Goal: Task Accomplishment & Management: Use online tool/utility

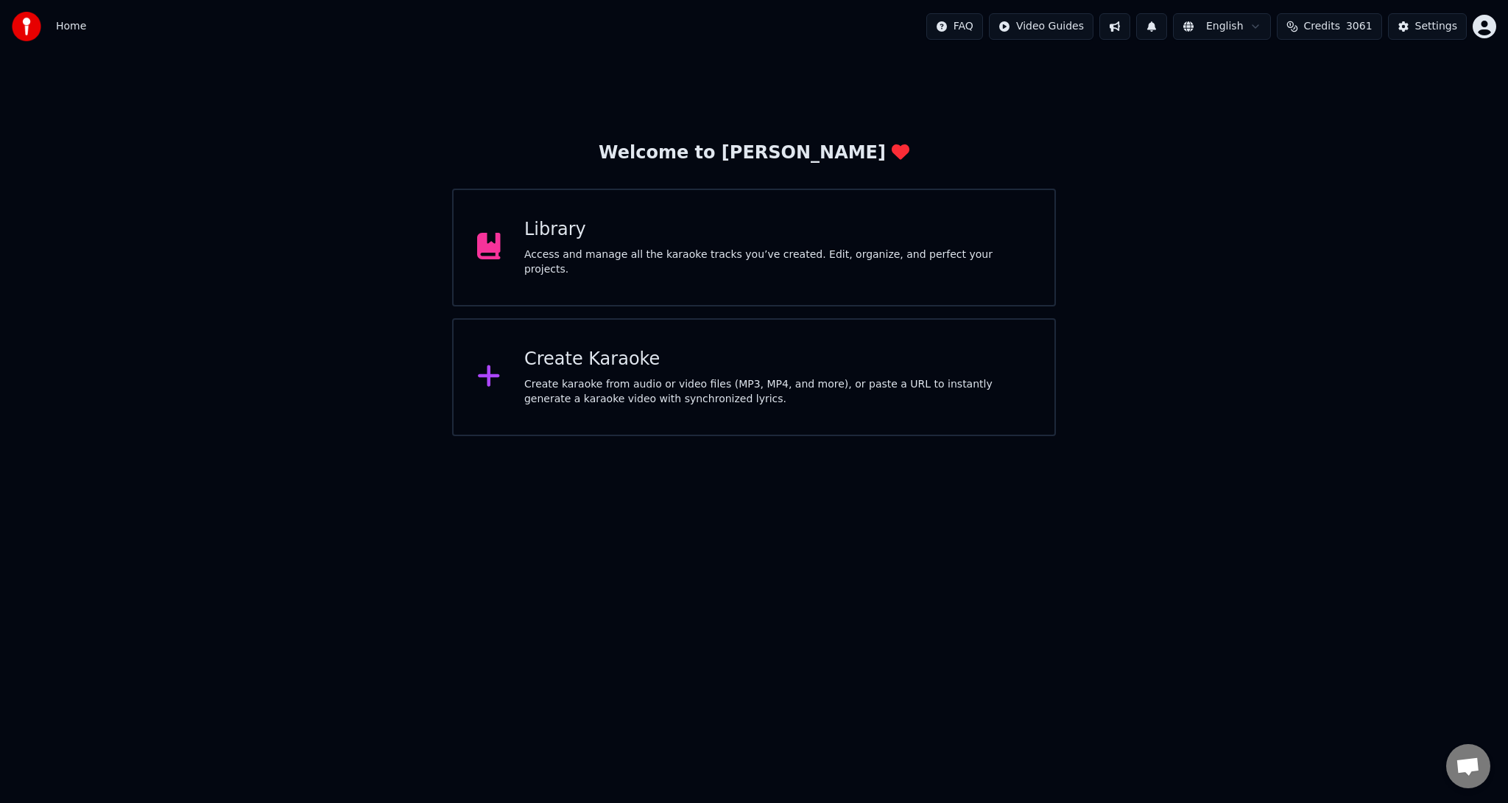
click at [751, 383] on div "Create karaoke from audio or video files (MP3, MP4, and more), or paste a URL t…" at bounding box center [777, 391] width 507 height 29
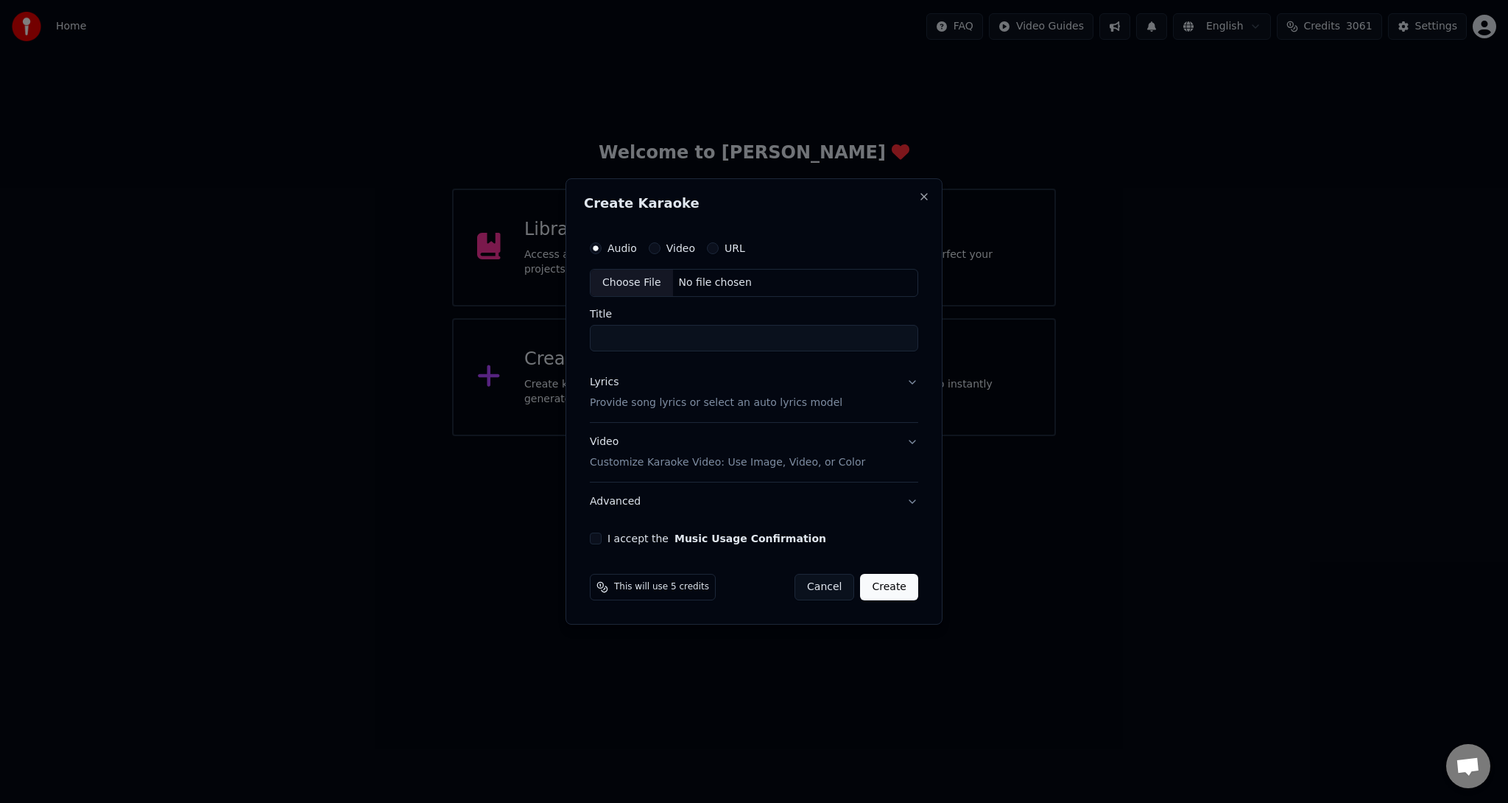
click at [639, 284] on div "Choose File" at bounding box center [632, 283] width 82 height 27
type input "**********"
click at [769, 402] on p "Provide song lyrics or select an auto lyrics model" at bounding box center [713, 402] width 253 height 15
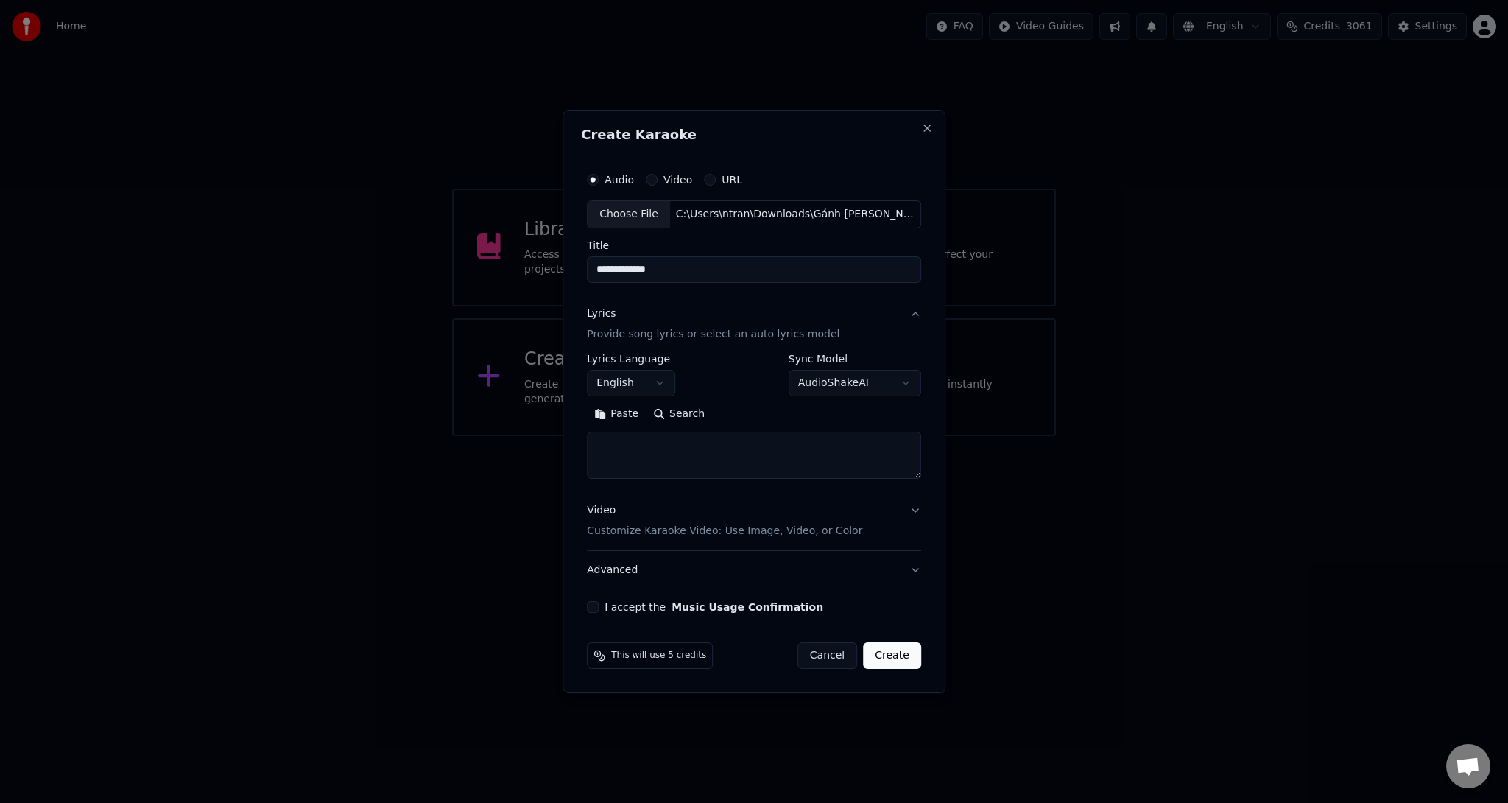
click at [654, 386] on button "English" at bounding box center [631, 383] width 88 height 27
select select "**"
click at [699, 474] on textarea at bounding box center [754, 455] width 334 height 47
paste textarea "**********"
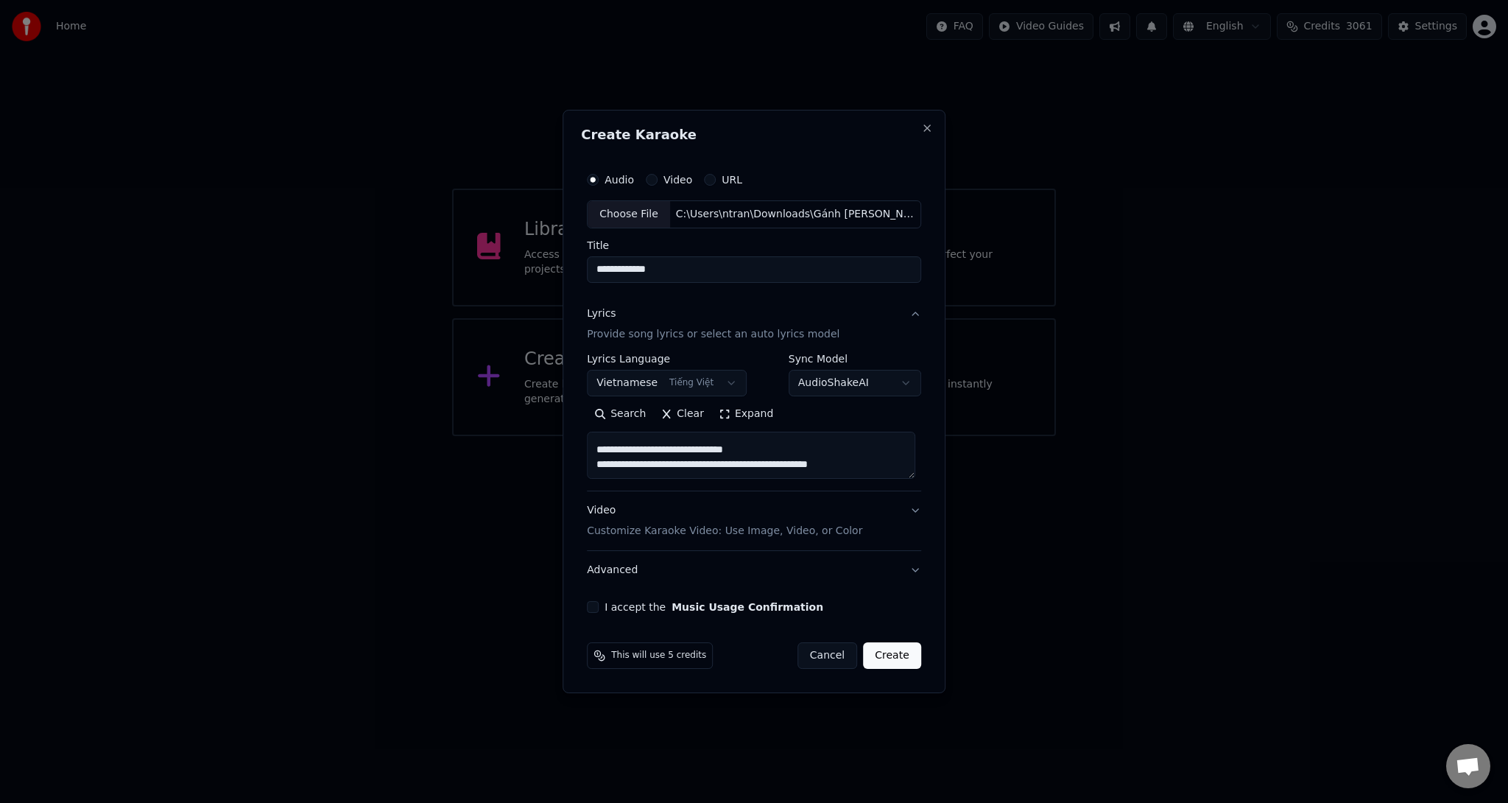
scroll to position [686, 0]
type textarea "**********"
click at [723, 527] on p "Customize Karaoke Video: Use Image, Video, or Color" at bounding box center [724, 531] width 275 height 15
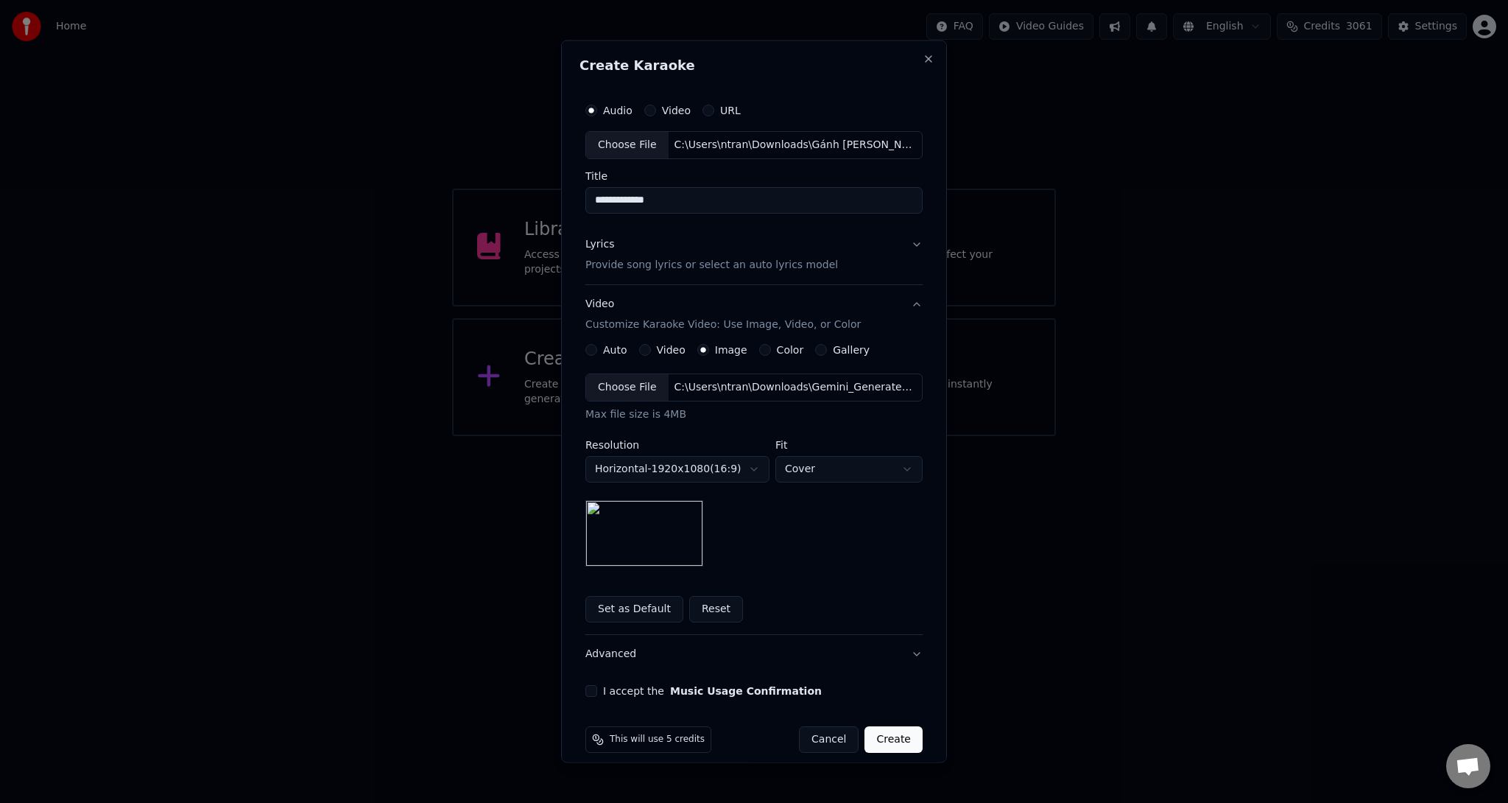
click at [623, 141] on div "Choose File" at bounding box center [627, 145] width 82 height 27
type input "**********"
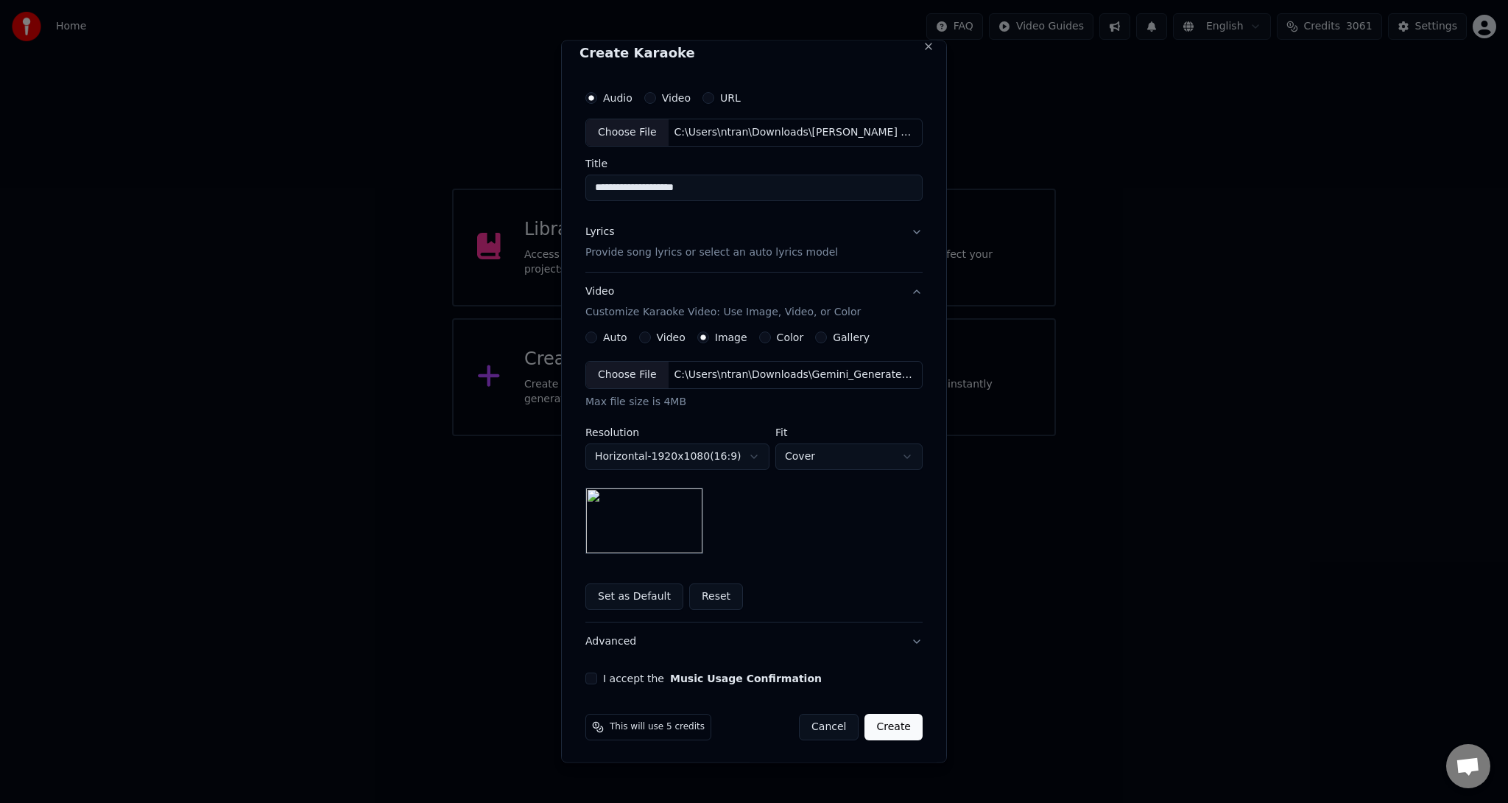
click at [661, 253] on p "Provide song lyrics or select an auto lyrics model" at bounding box center [711, 251] width 253 height 15
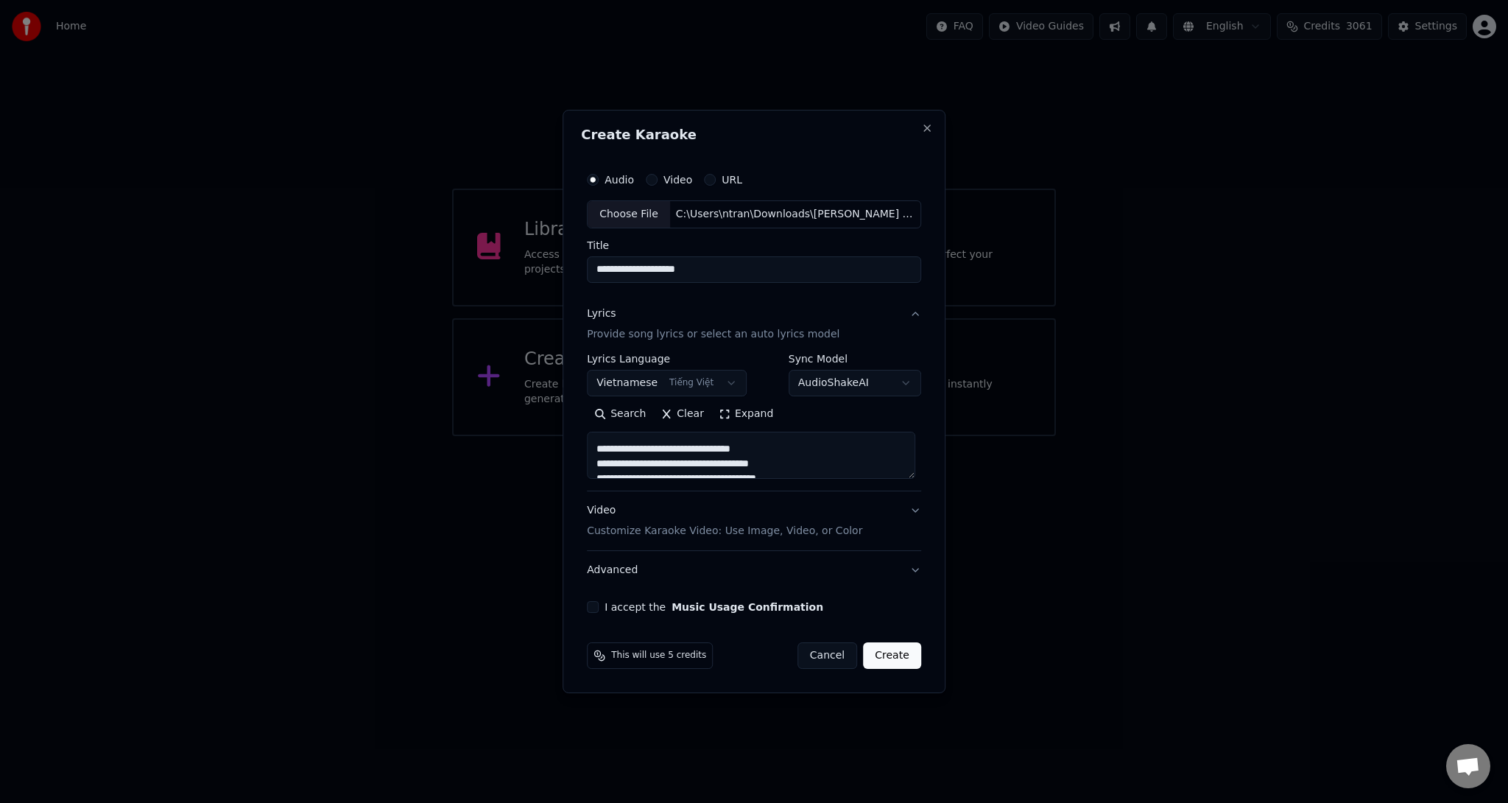
scroll to position [686, 0]
drag, startPoint x: 684, startPoint y: 460, endPoint x: 826, endPoint y: 525, distance: 156.5
click at [826, 525] on div "**********" at bounding box center [754, 442] width 334 height 295
paste textarea "**********"
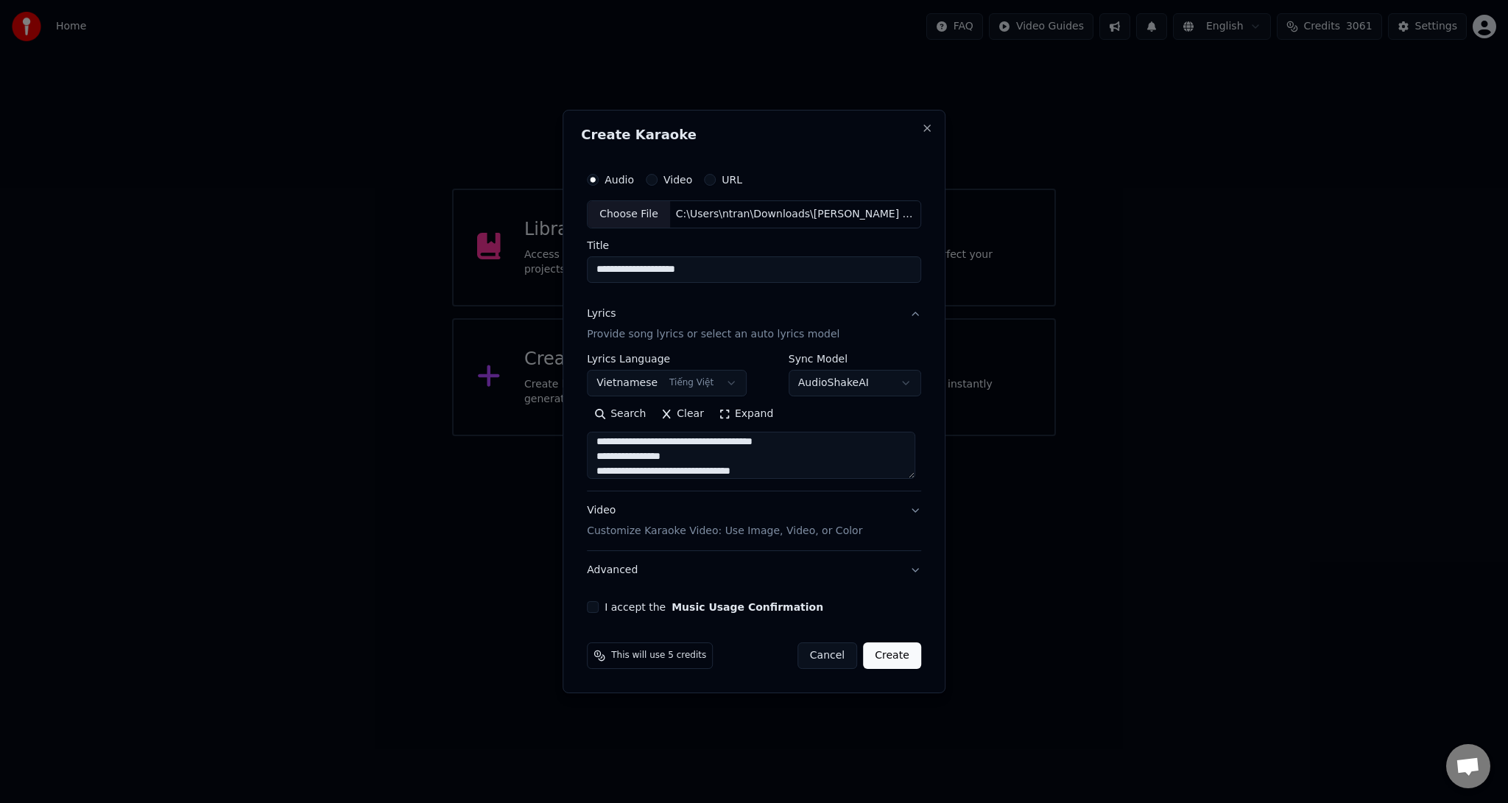
scroll to position [118, 0]
drag, startPoint x: 698, startPoint y: 443, endPoint x: 601, endPoint y: 446, distance: 97.2
click at [601, 446] on textarea at bounding box center [751, 455] width 328 height 47
click at [666, 464] on textarea at bounding box center [751, 455] width 328 height 47
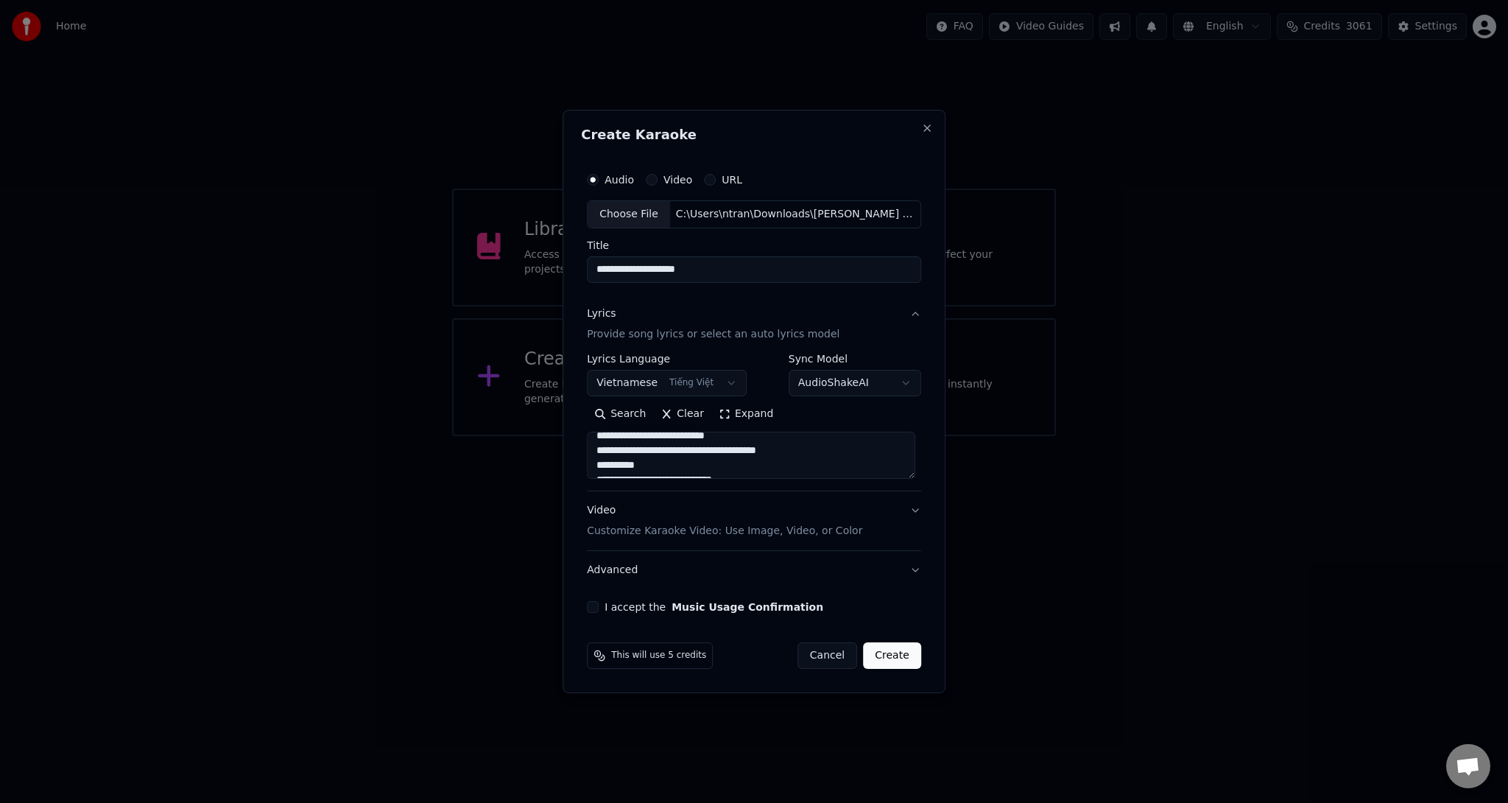
scroll to position [330, 0]
drag, startPoint x: 650, startPoint y: 454, endPoint x: 598, endPoint y: 454, distance: 52.3
click at [598, 454] on textarea at bounding box center [751, 455] width 328 height 47
drag, startPoint x: 667, startPoint y: 454, endPoint x: 597, endPoint y: 453, distance: 70.0
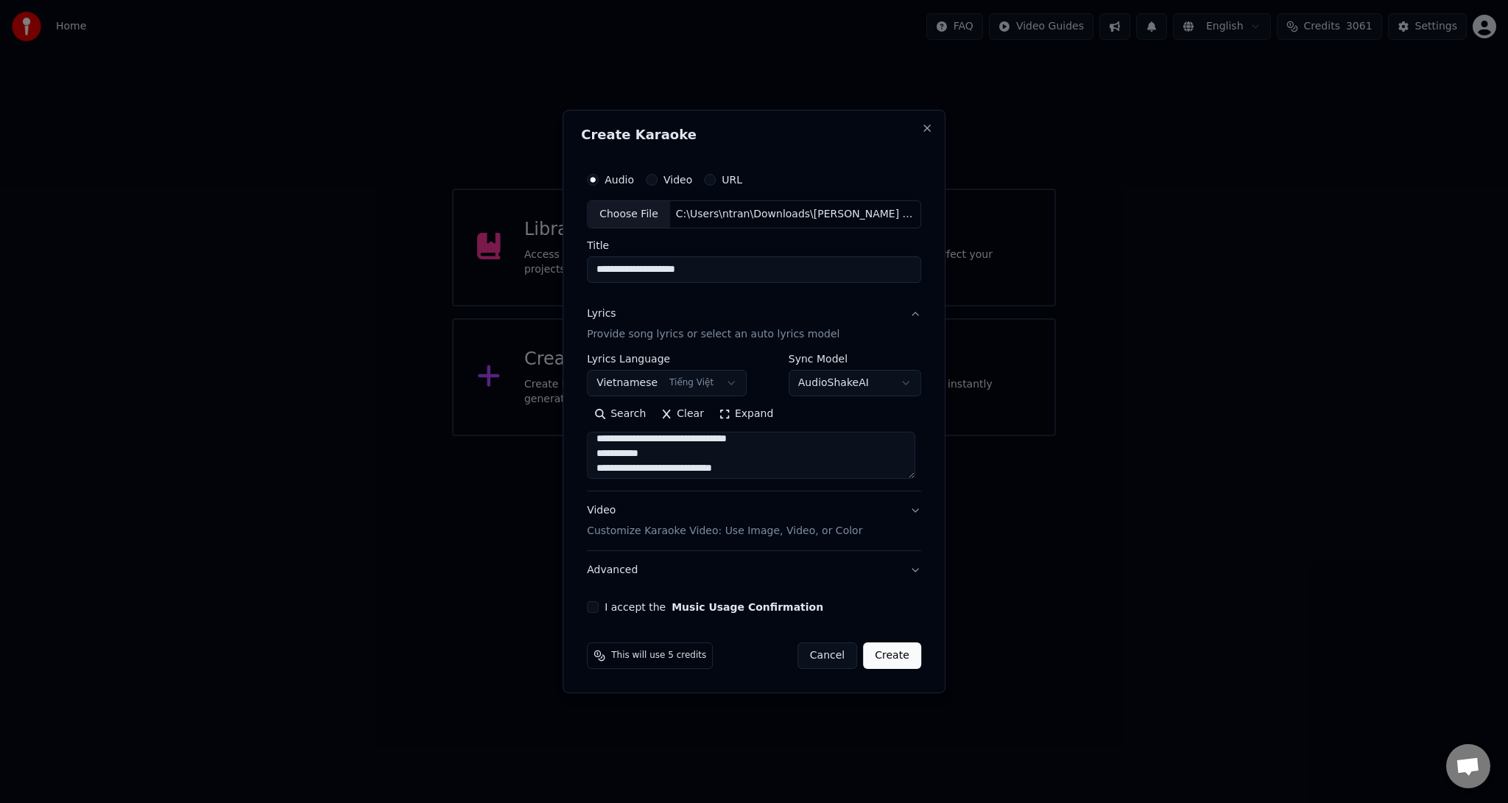
click at [597, 453] on textarea at bounding box center [751, 455] width 328 height 47
drag, startPoint x: 689, startPoint y: 440, endPoint x: 596, endPoint y: 443, distance: 92.8
click at [596, 443] on textarea at bounding box center [751, 455] width 328 height 47
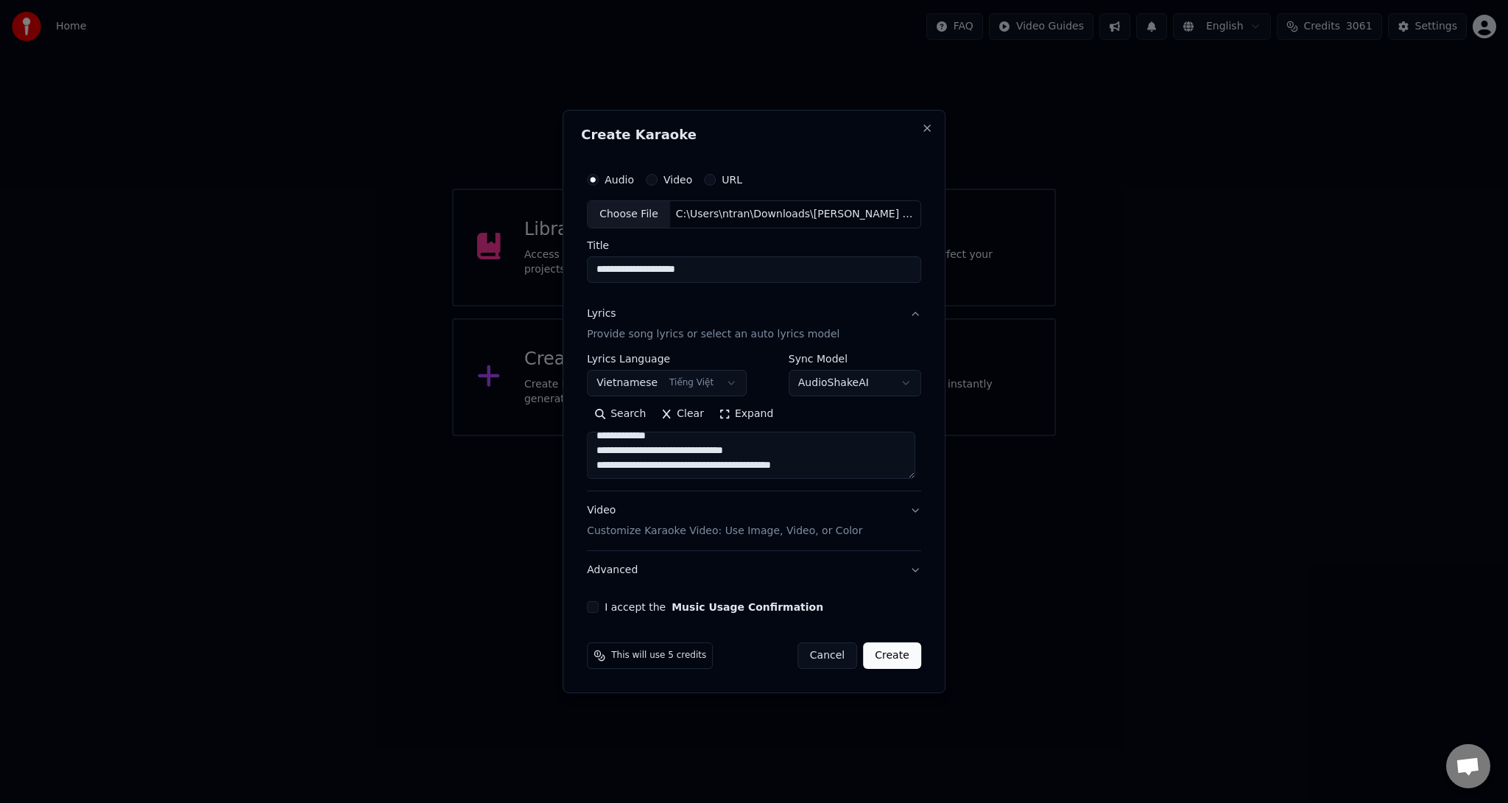
drag, startPoint x: 663, startPoint y: 439, endPoint x: 677, endPoint y: 451, distance: 18.8
click at [680, 494] on div "**********" at bounding box center [754, 442] width 334 height 295
click at [676, 434] on textarea at bounding box center [751, 455] width 328 height 47
drag, startPoint x: 672, startPoint y: 435, endPoint x: 595, endPoint y: 465, distance: 82.3
click at [595, 466] on textarea at bounding box center [751, 455] width 328 height 47
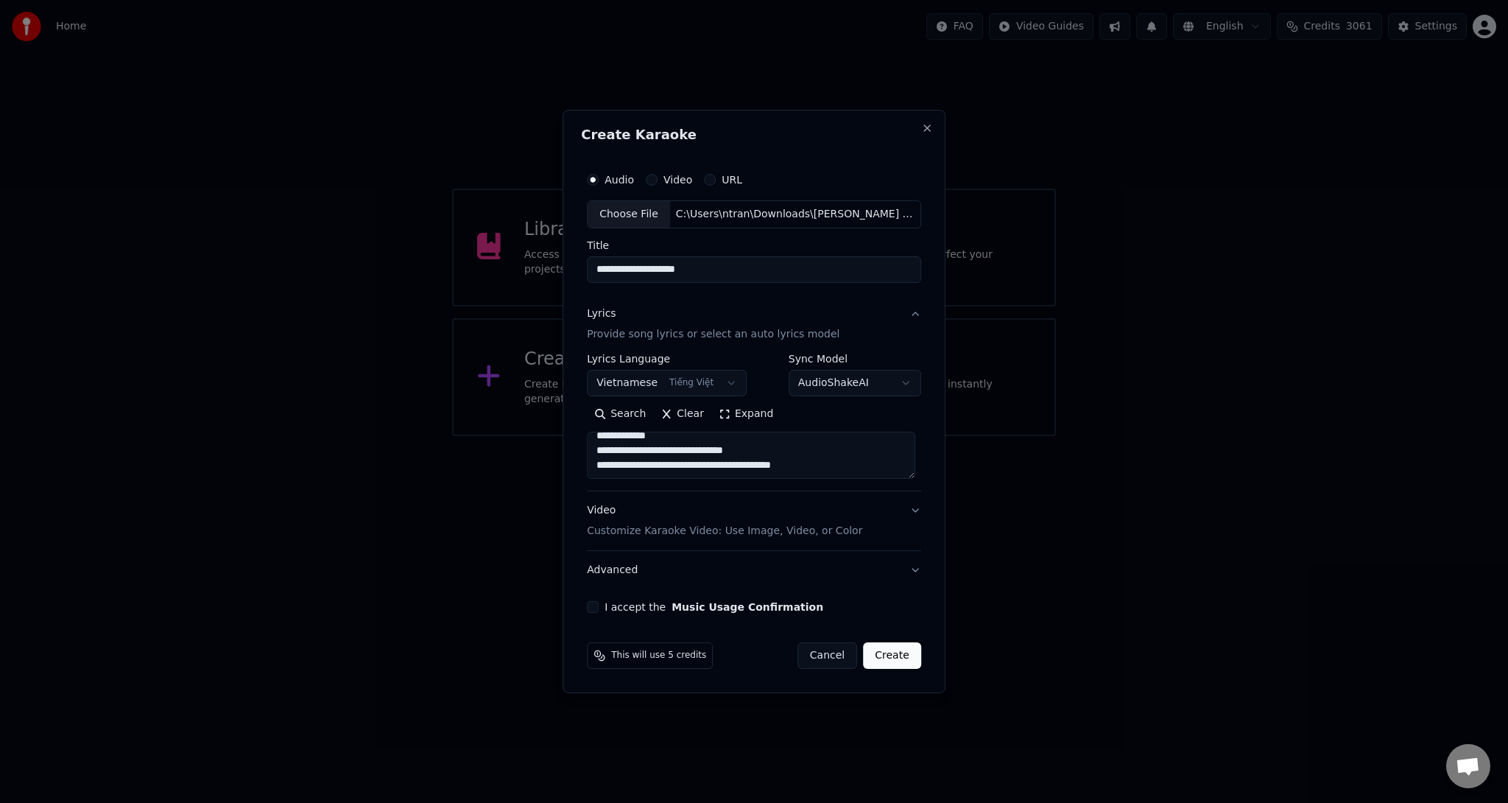
click at [677, 439] on textarea at bounding box center [751, 455] width 328 height 47
drag, startPoint x: 775, startPoint y: 446, endPoint x: 602, endPoint y: 444, distance: 173.1
click at [602, 444] on textarea at bounding box center [751, 455] width 328 height 47
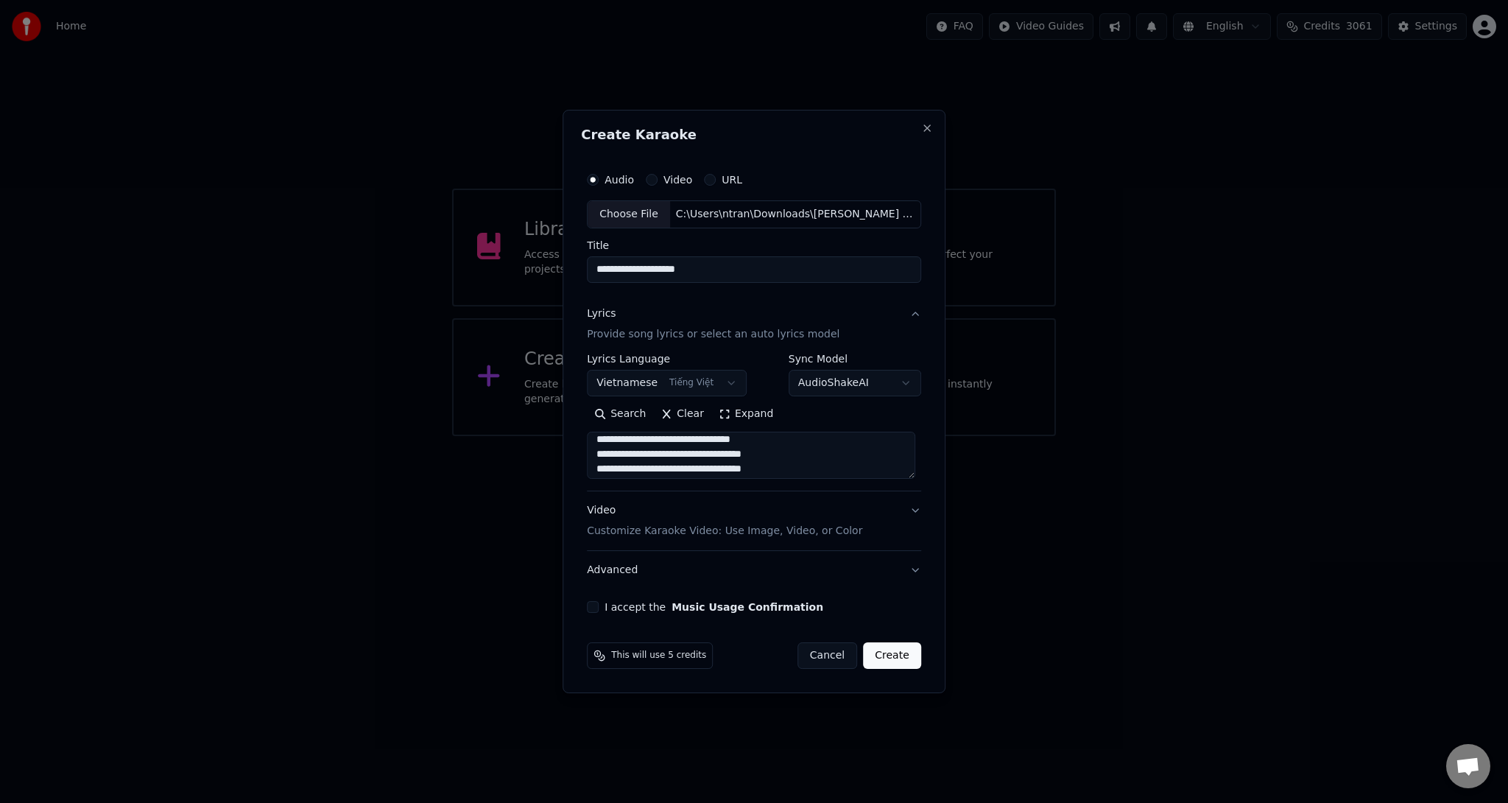
drag, startPoint x: 793, startPoint y: 454, endPoint x: 604, endPoint y: 451, distance: 189.3
click at [604, 451] on textarea at bounding box center [751, 455] width 328 height 47
drag, startPoint x: 761, startPoint y: 454, endPoint x: 603, endPoint y: 455, distance: 157.6
click at [602, 455] on textarea at bounding box center [751, 455] width 328 height 47
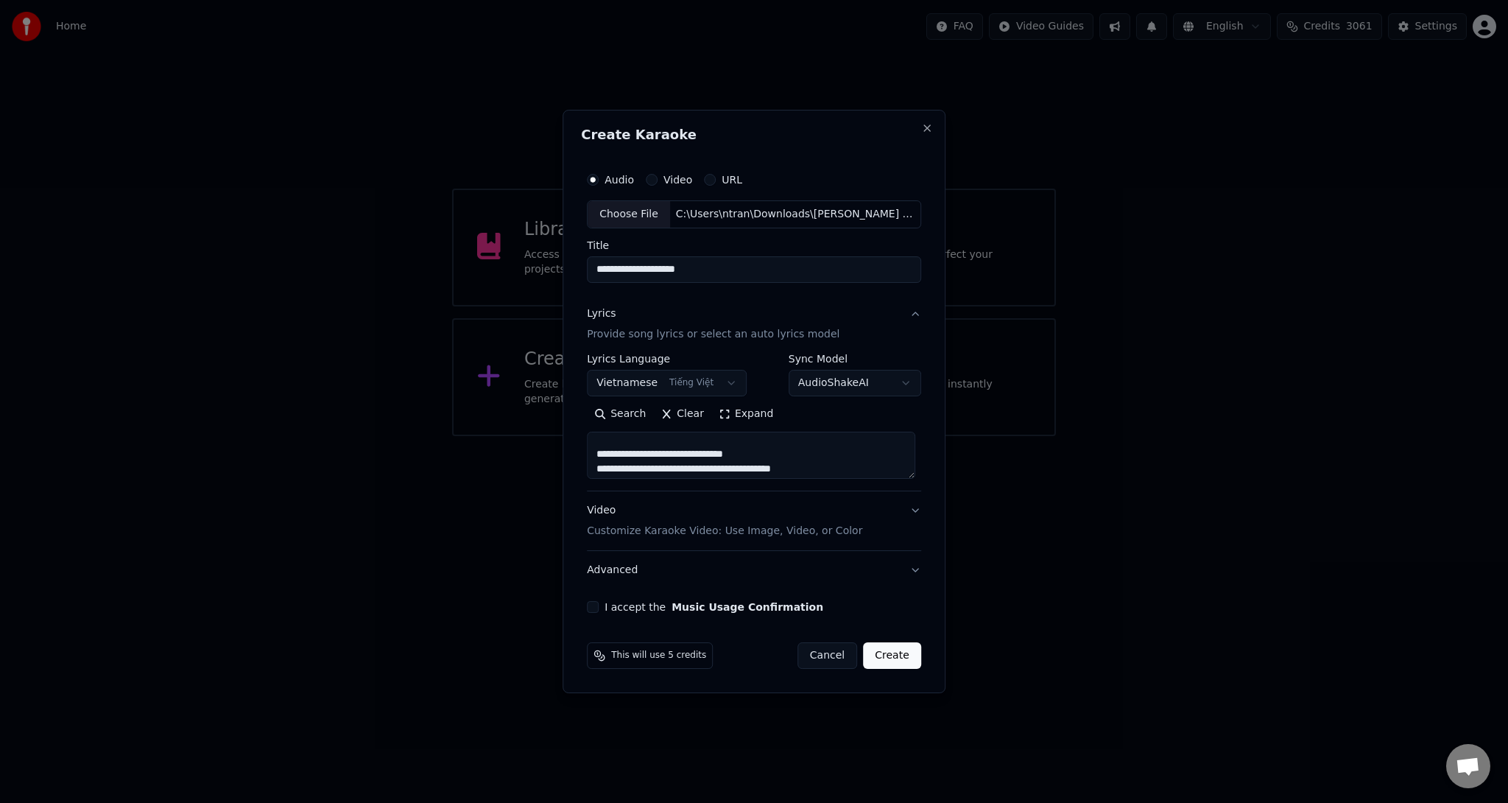
scroll to position [716, 0]
type textarea "**********"
click at [697, 527] on p "Customize Karaoke Video: Use Image, Video, or Color" at bounding box center [724, 531] width 275 height 15
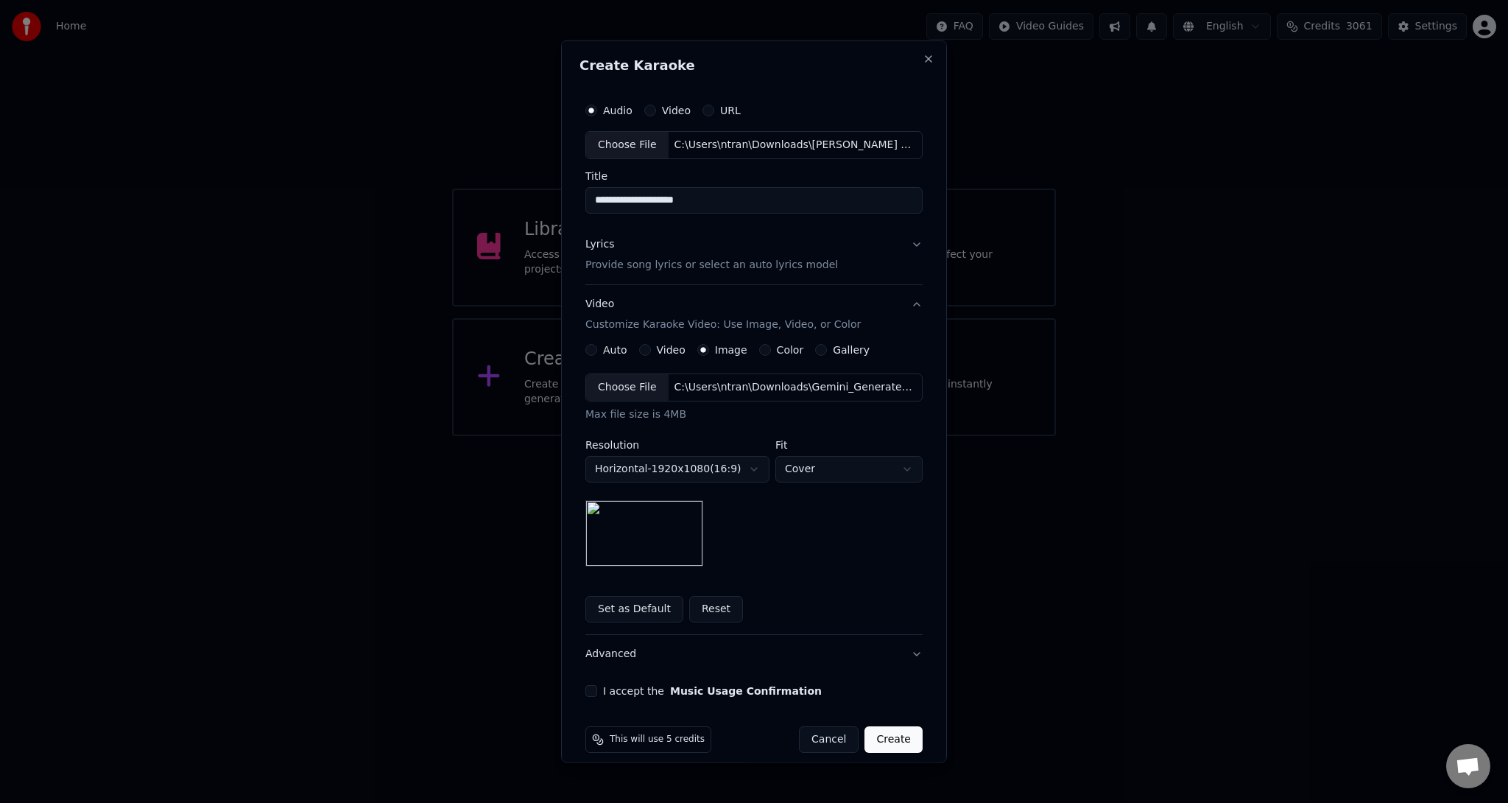
click at [625, 381] on div "Choose File" at bounding box center [627, 386] width 82 height 27
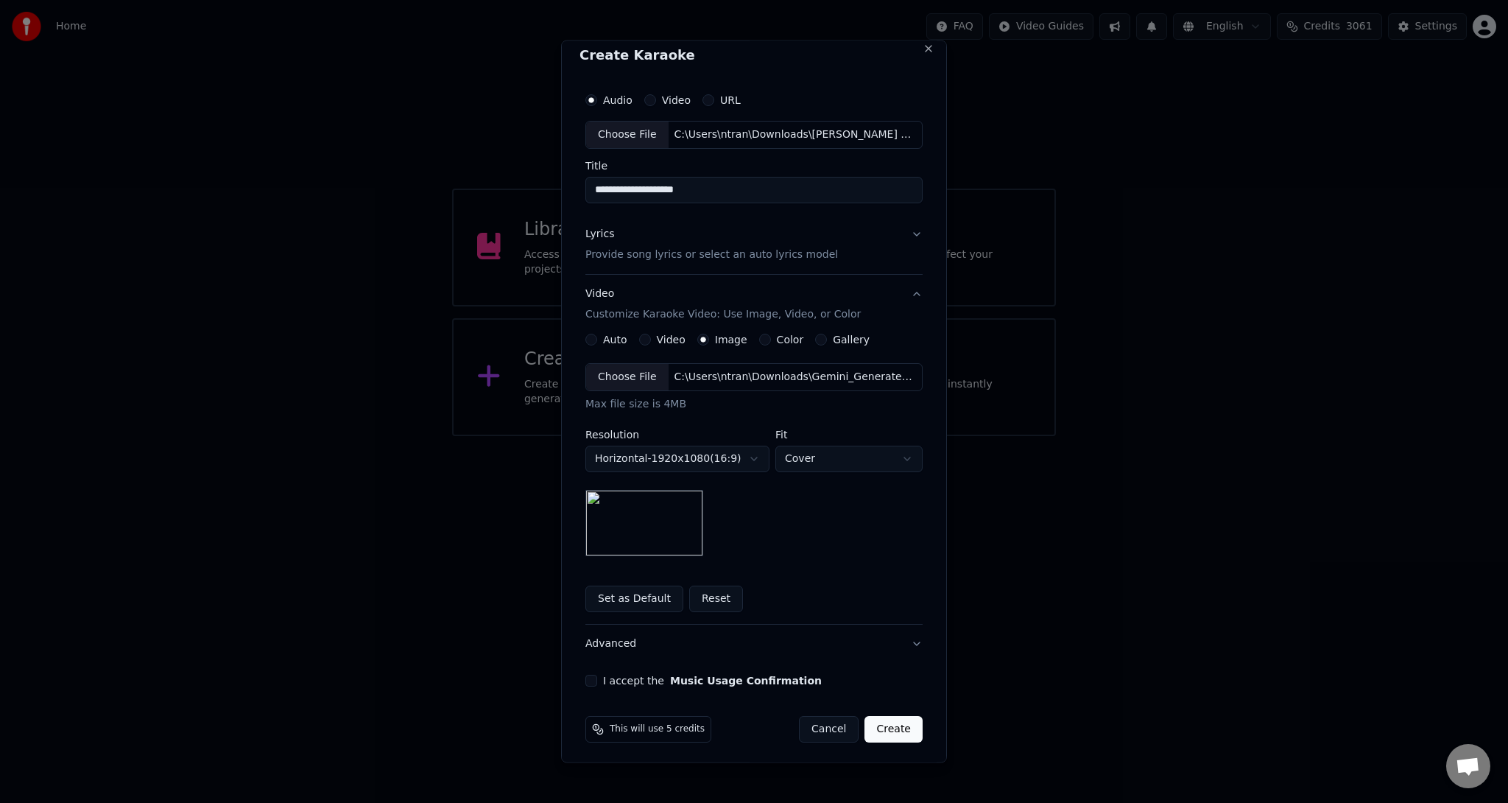
scroll to position [13, 0]
click at [589, 675] on button "I accept the Music Usage Confirmation" at bounding box center [591, 678] width 12 height 12
click at [889, 724] on button "Create" at bounding box center [894, 726] width 58 height 27
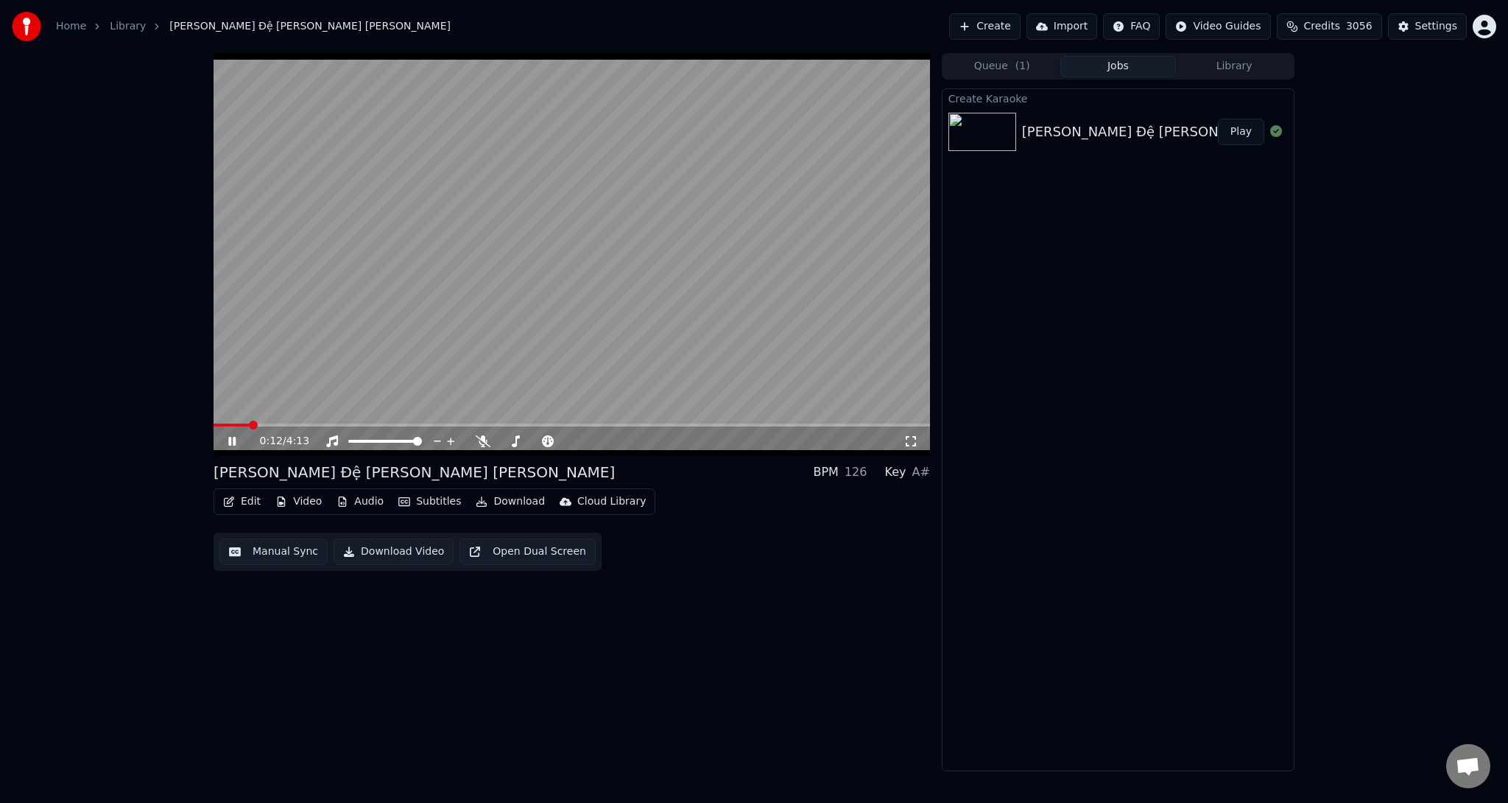
click at [234, 441] on icon at bounding box center [231, 441] width 7 height 9
click at [480, 442] on icon at bounding box center [483, 441] width 15 height 12
click at [228, 439] on icon at bounding box center [232, 441] width 9 height 10
click at [338, 424] on span at bounding box center [572, 424] width 717 height 3
click at [450, 424] on span at bounding box center [572, 424] width 717 height 3
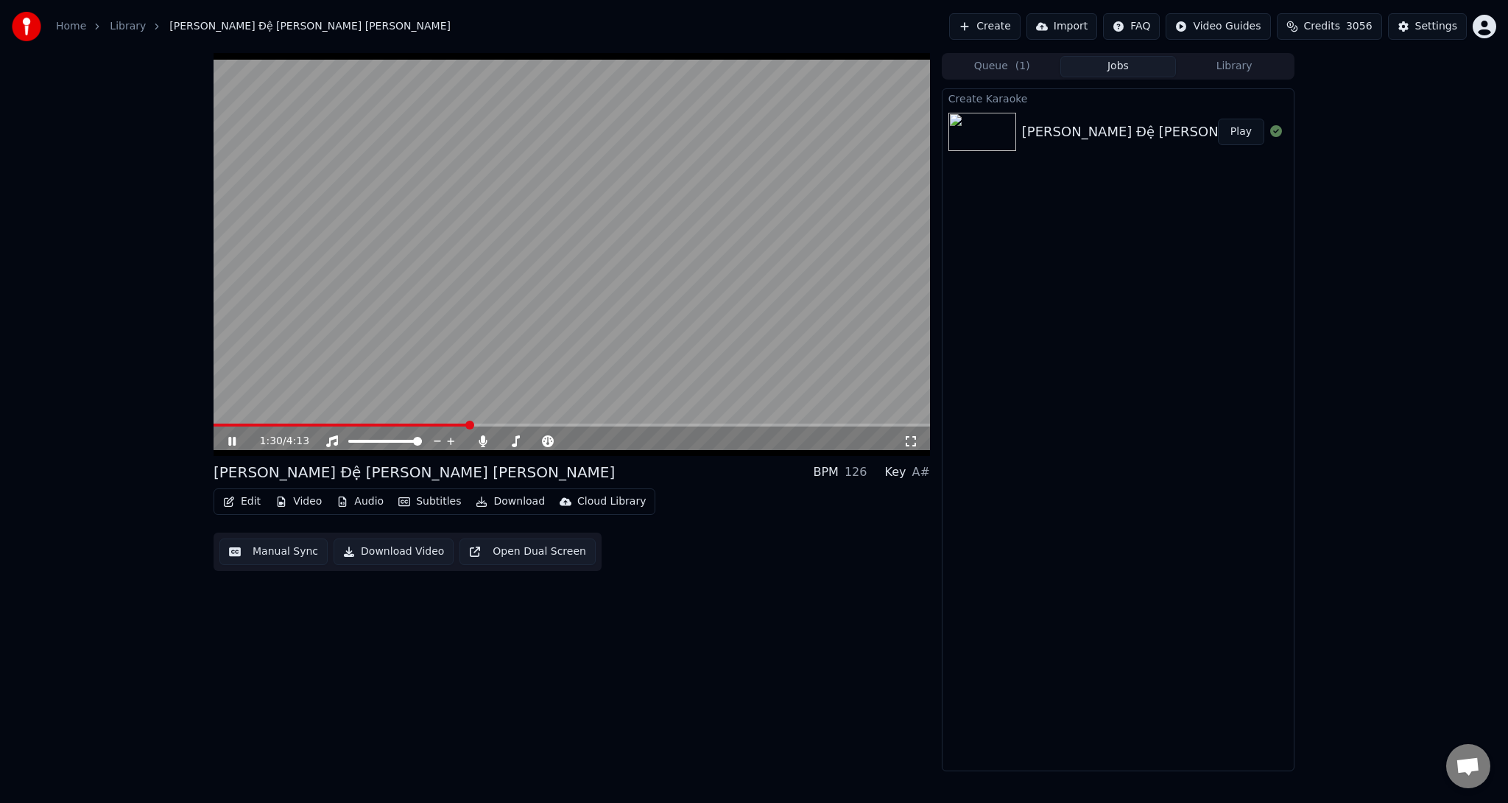
click at [670, 423] on span at bounding box center [572, 424] width 717 height 3
click at [781, 424] on span at bounding box center [572, 424] width 717 height 3
click at [236, 439] on icon at bounding box center [231, 441] width 7 height 9
click at [510, 501] on button "Download" at bounding box center [510, 501] width 81 height 21
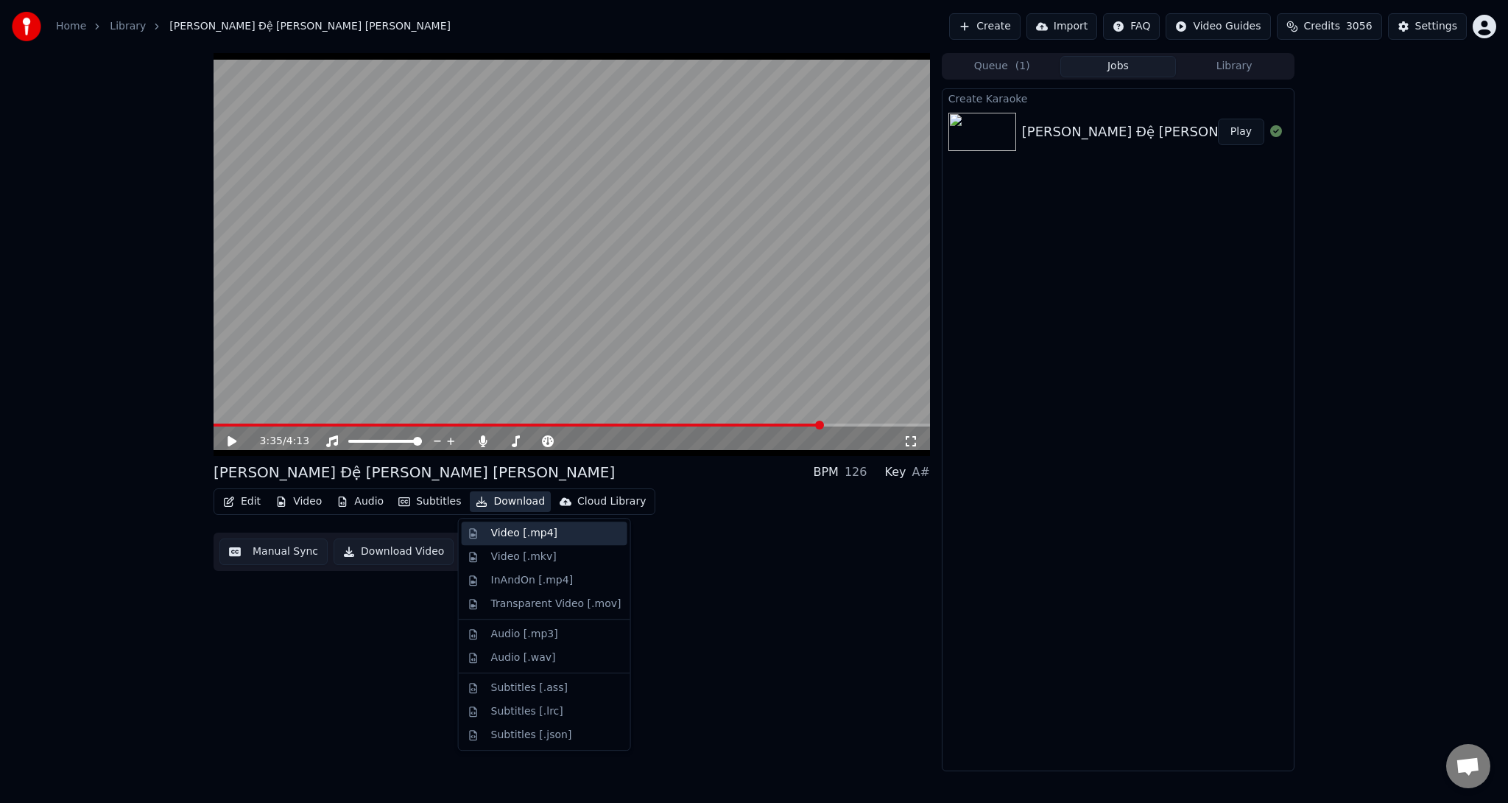
click at [509, 537] on div "Video [.mp4]" at bounding box center [524, 533] width 66 height 15
